Goal: Obtain resource: Obtain resource

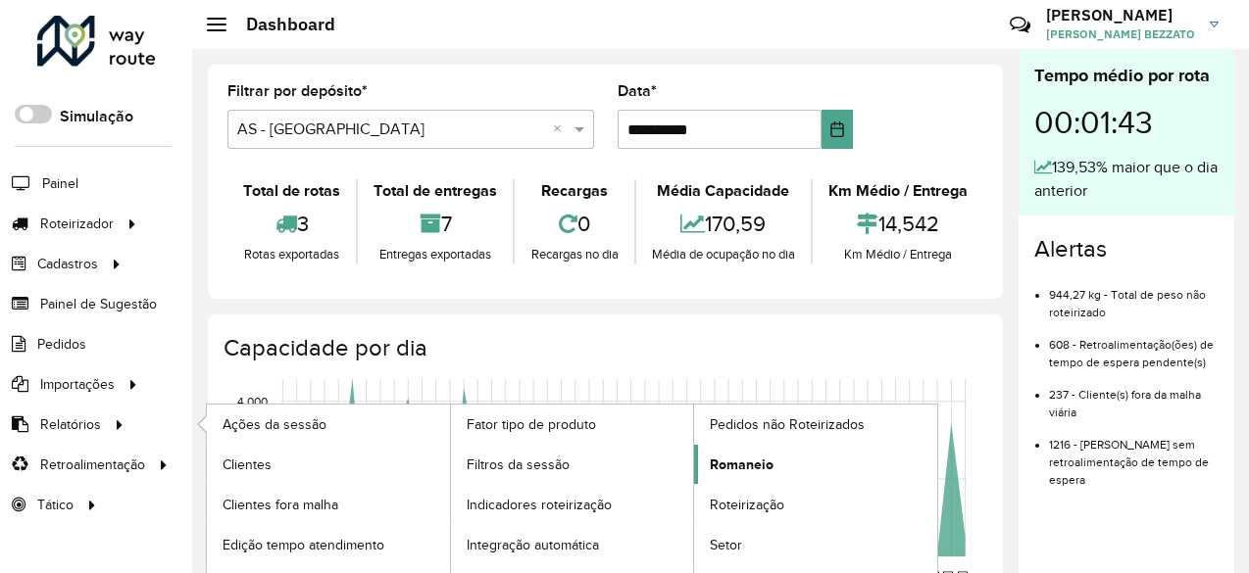
click at [757, 460] on span "Romaneio" at bounding box center [742, 465] width 64 height 21
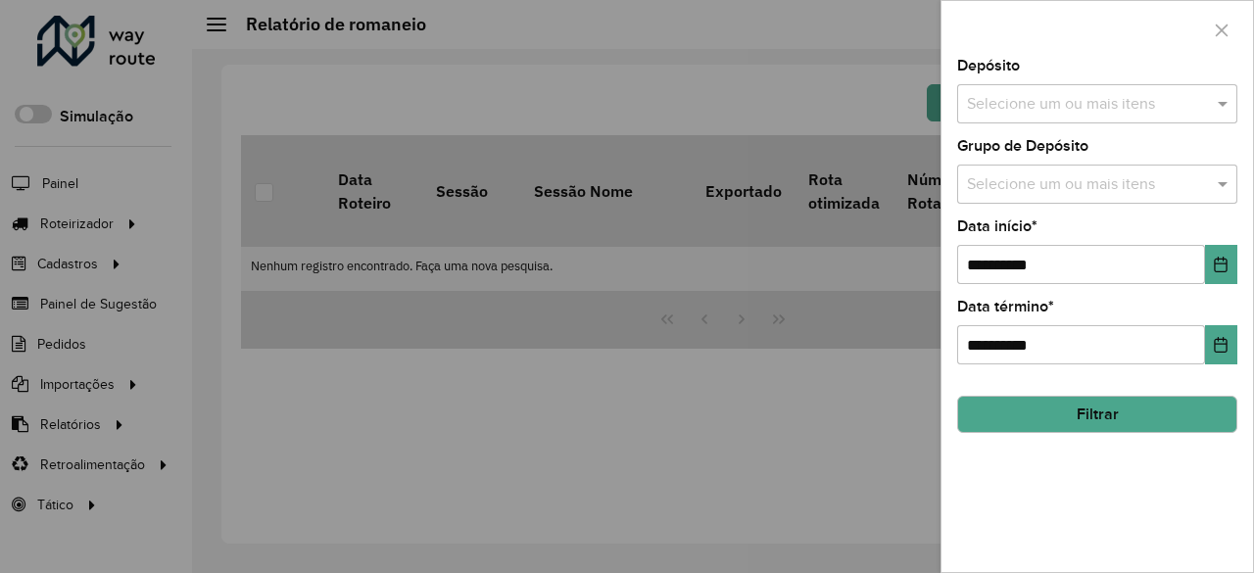
click at [1169, 112] on input "text" at bounding box center [1087, 105] width 251 height 24
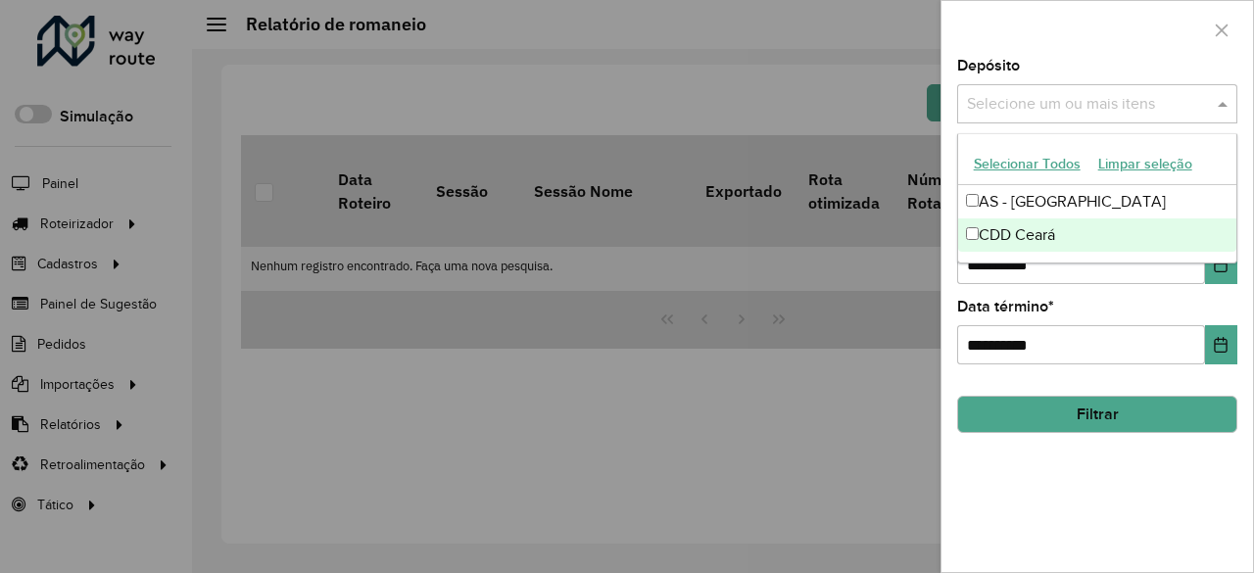
click at [1055, 235] on div "CDD Ceará" at bounding box center [1097, 235] width 279 height 33
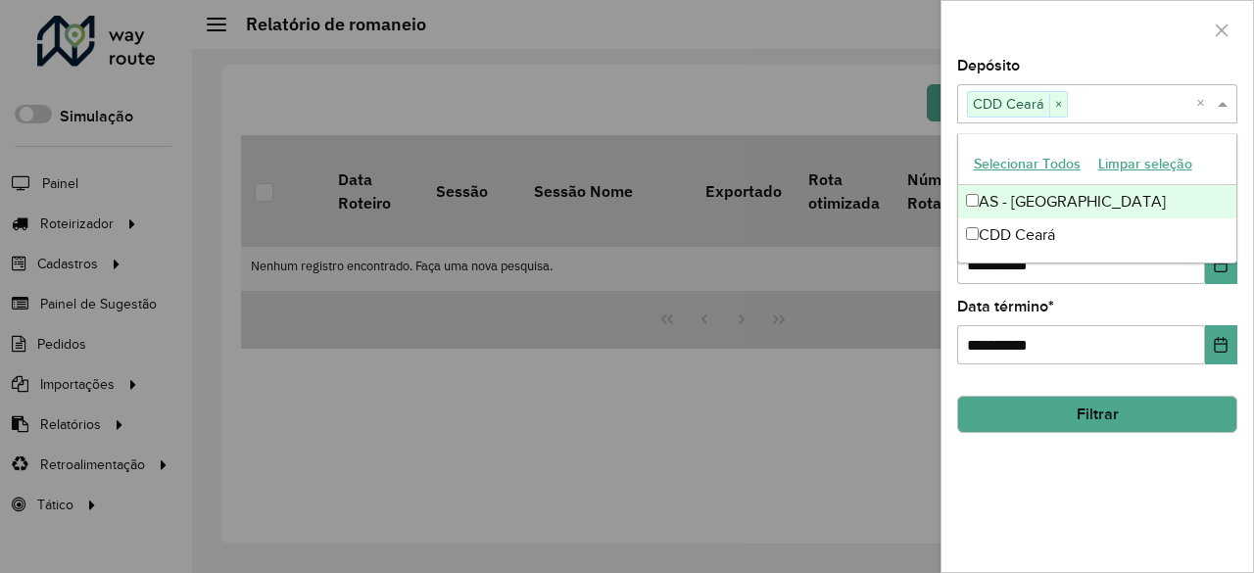
click at [1018, 206] on div "AS - Ceará" at bounding box center [1097, 201] width 279 height 33
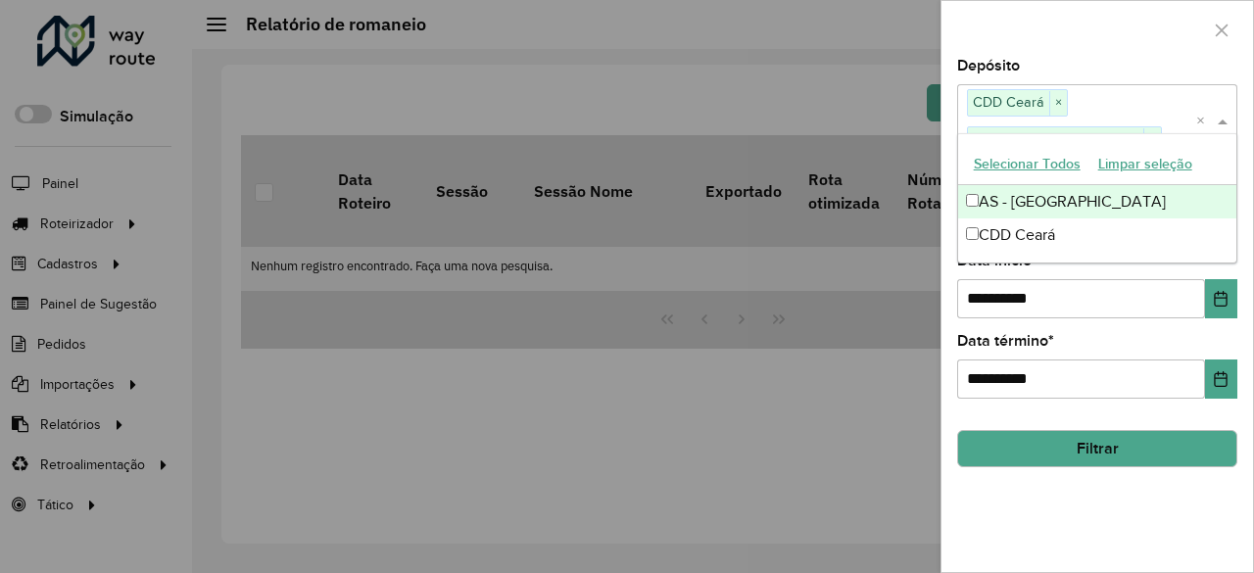
click at [1079, 17] on div at bounding box center [1098, 30] width 312 height 58
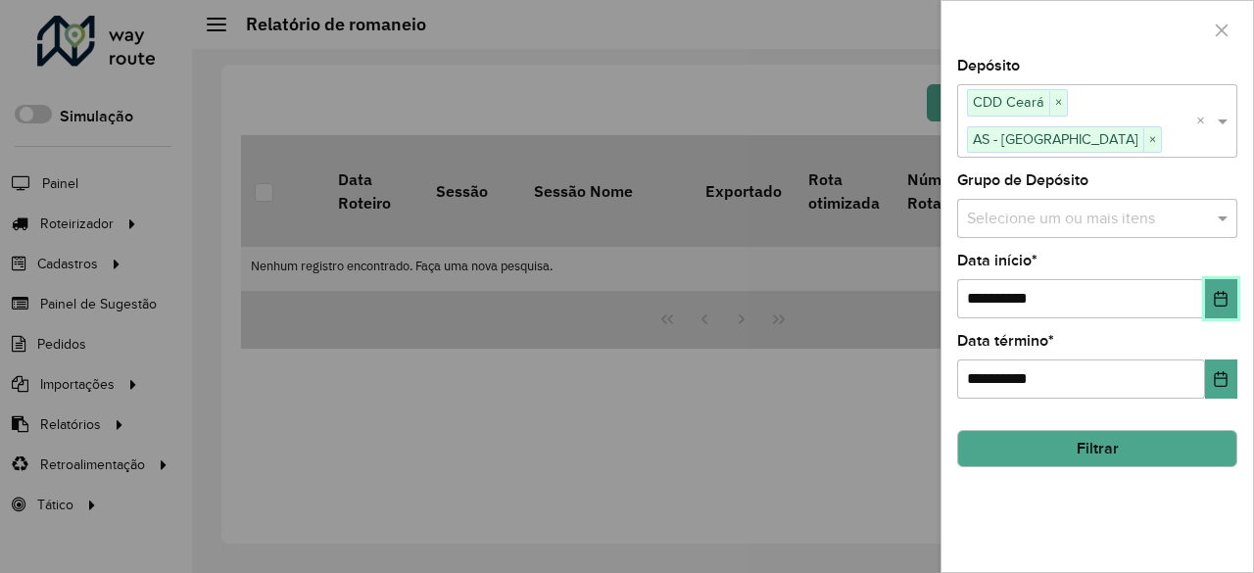
click at [1226, 291] on icon "Choose Date" at bounding box center [1221, 299] width 13 height 16
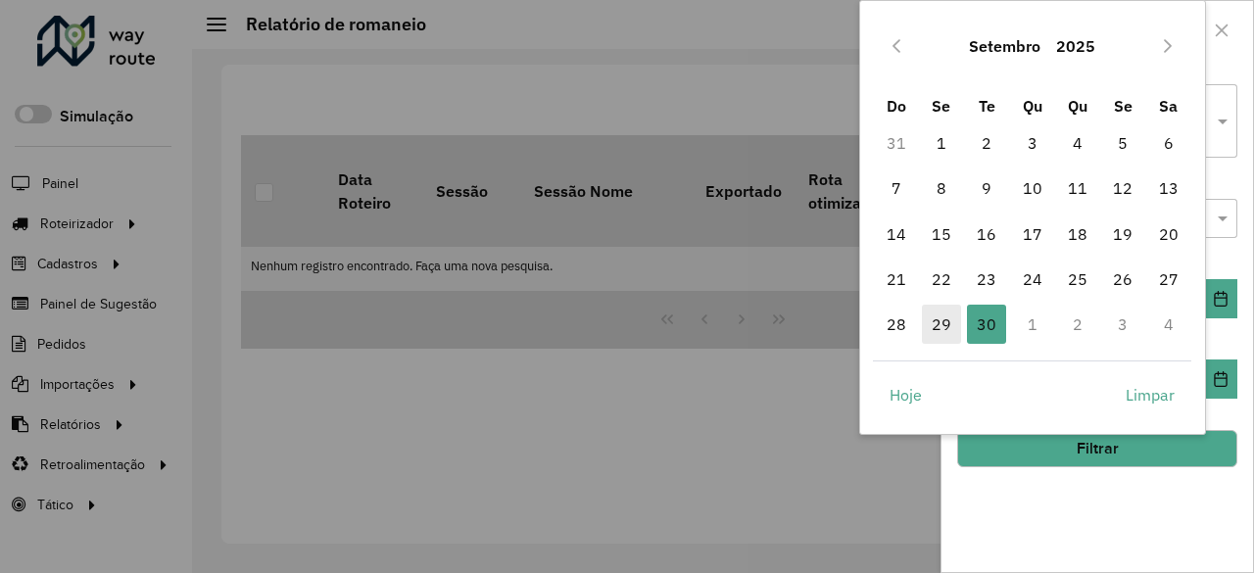
click at [944, 330] on span "29" at bounding box center [941, 324] width 39 height 39
type input "**********"
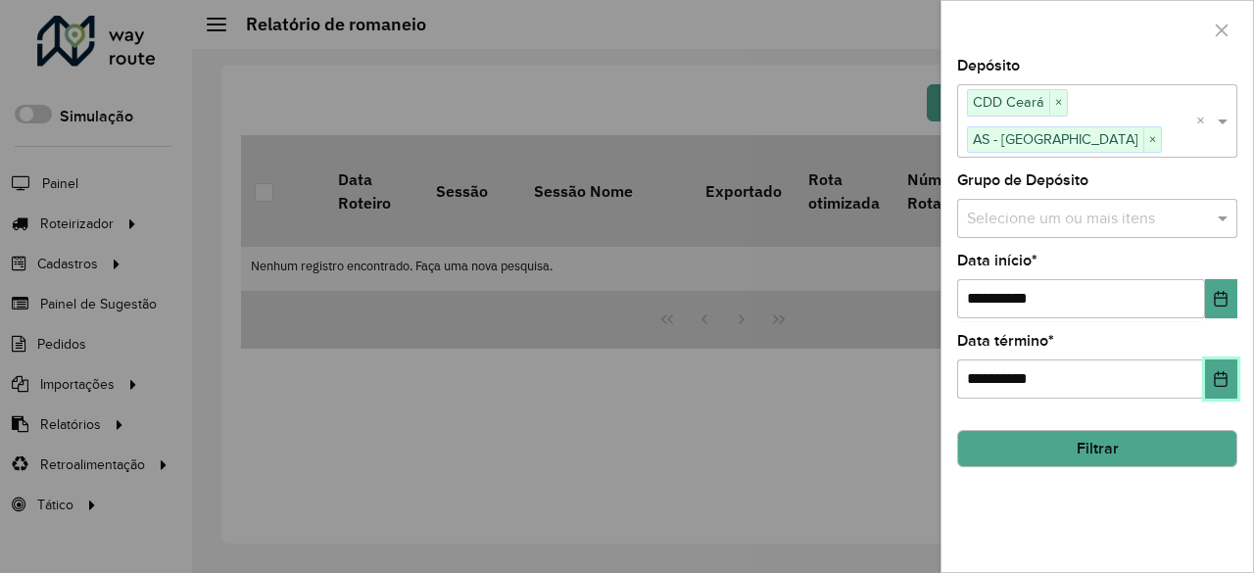
click at [1212, 360] on button "Choose Date" at bounding box center [1221, 379] width 32 height 39
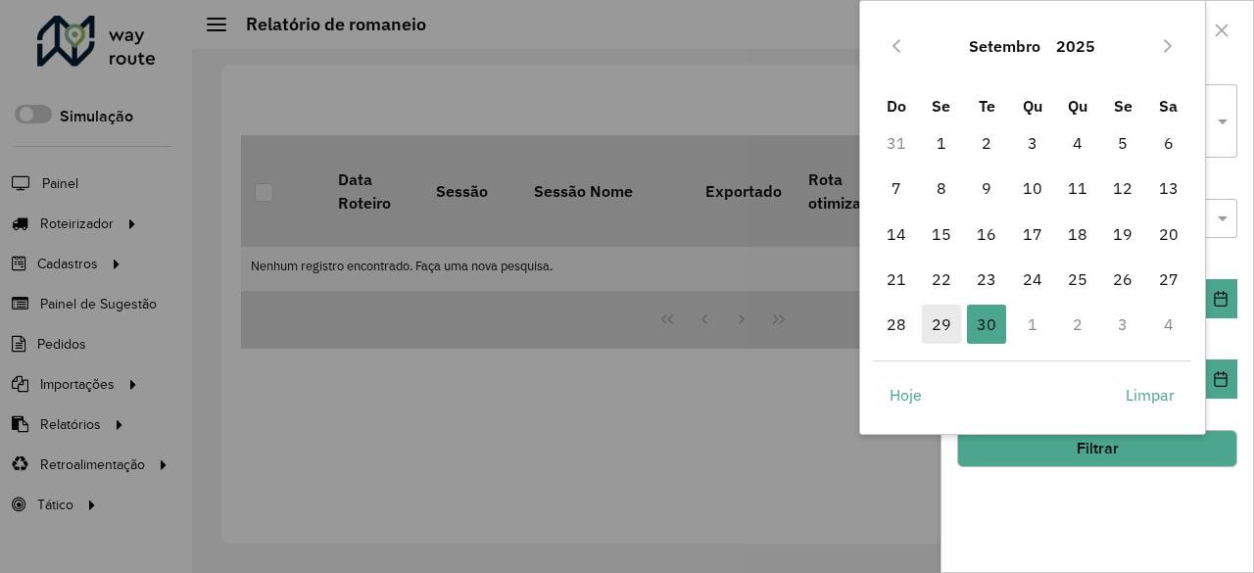
click at [943, 327] on span "29" at bounding box center [941, 324] width 39 height 39
type input "**********"
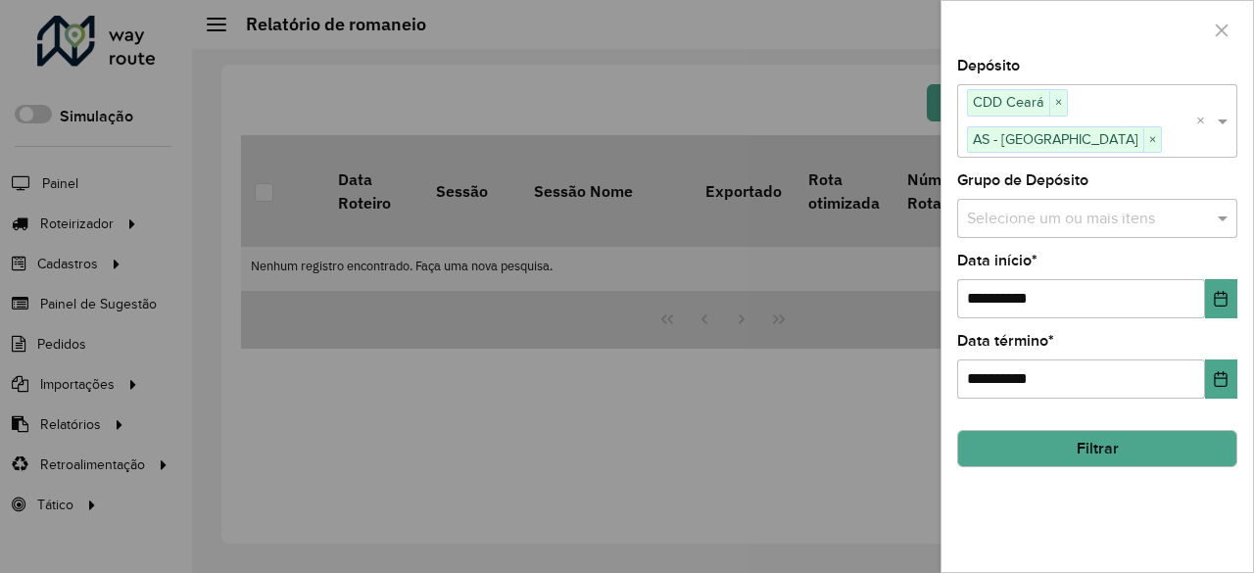
click at [1126, 430] on button "Filtrar" at bounding box center [1097, 448] width 280 height 37
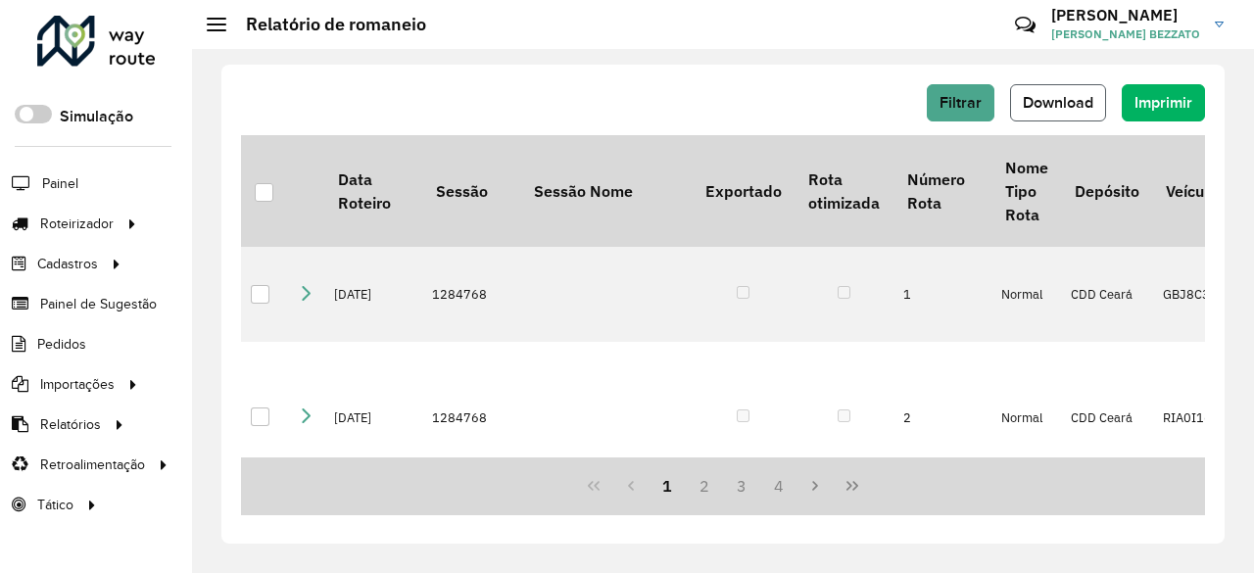
click at [1039, 91] on button "Download" at bounding box center [1058, 102] width 96 height 37
